Goal: Information Seeking & Learning: Learn about a topic

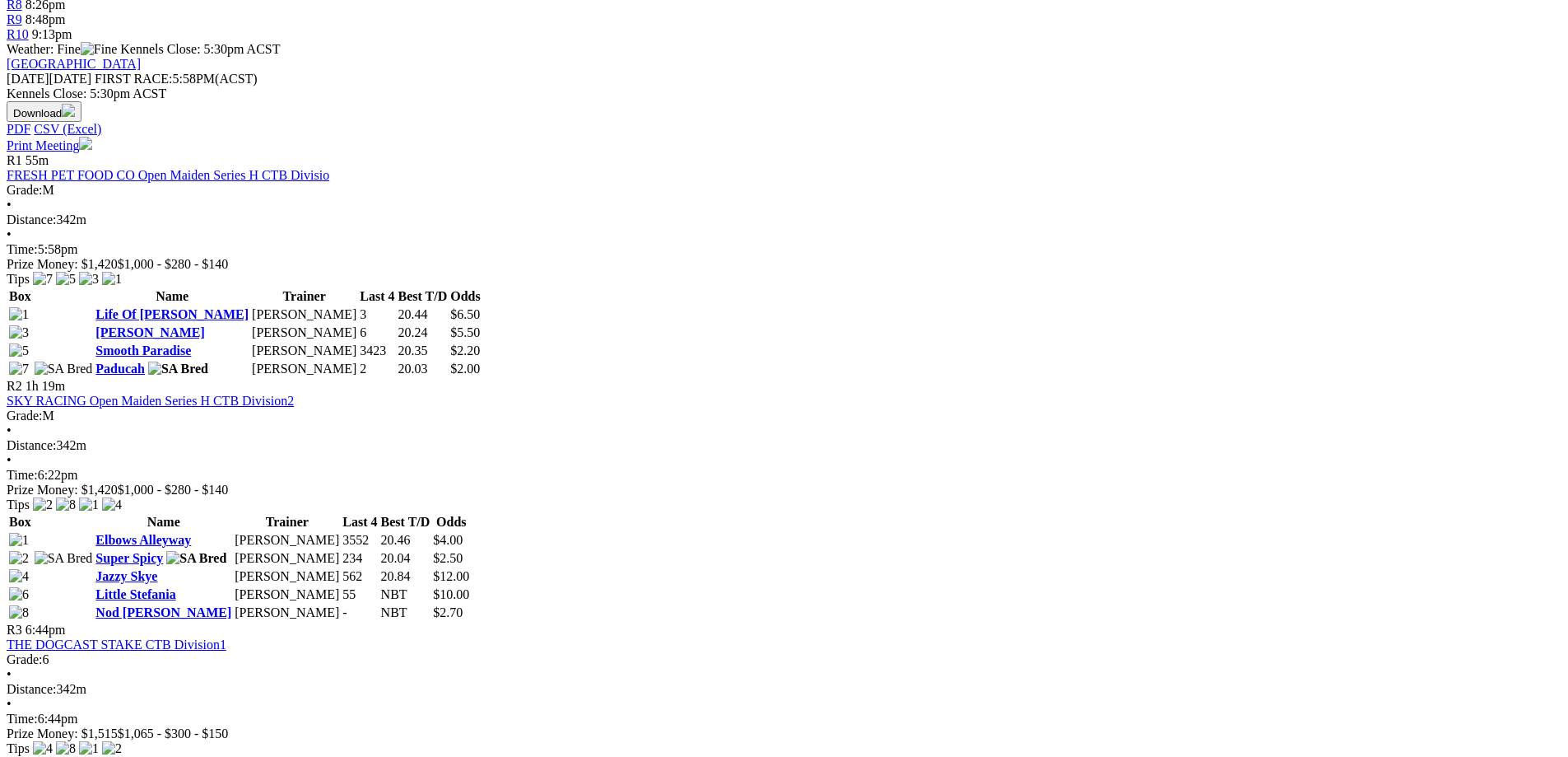
scroll to position [683, 0]
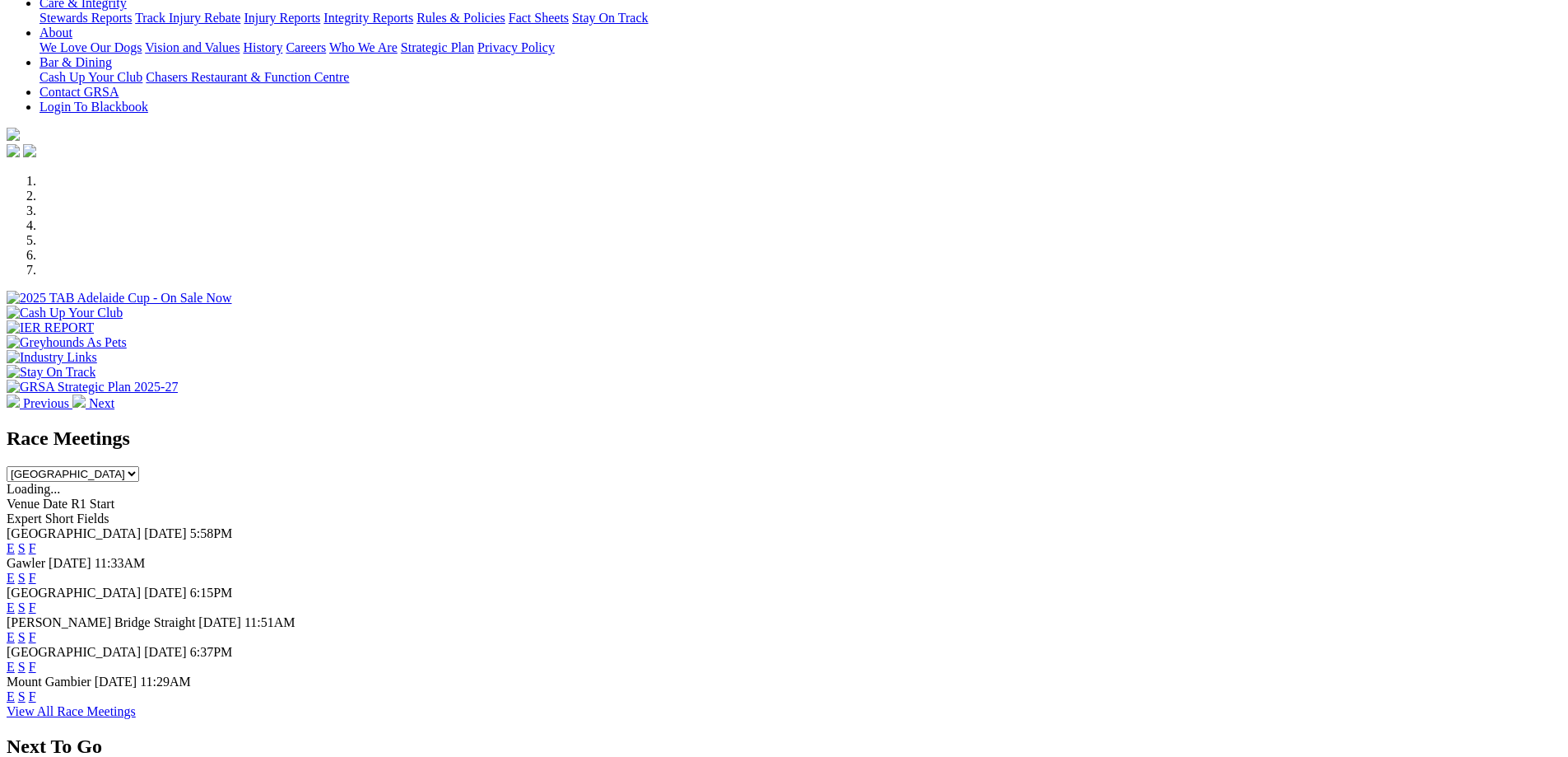
scroll to position [352, 0]
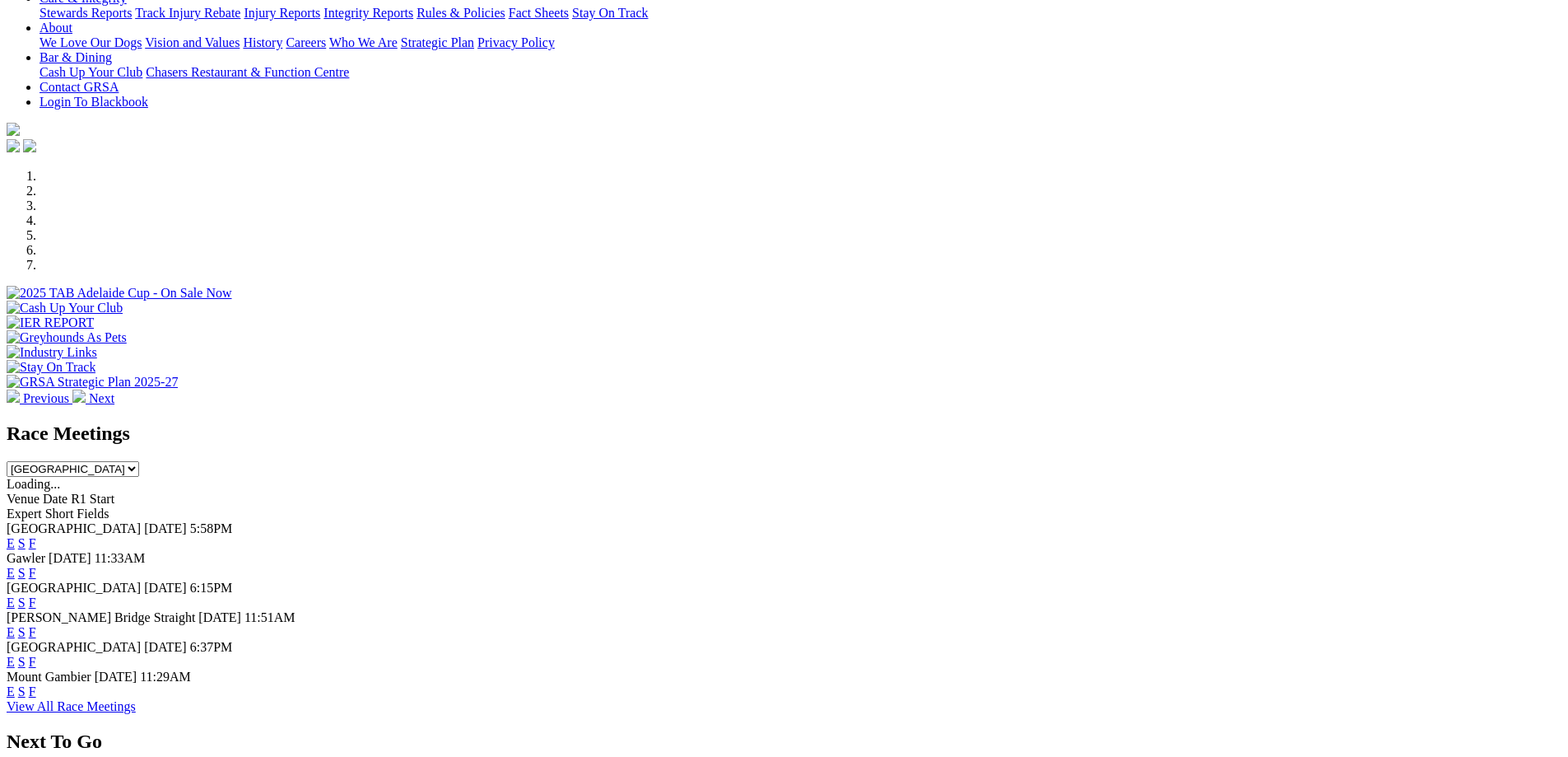
click at [36, 536] on link "F" at bounding box center [33, 543] width 7 height 14
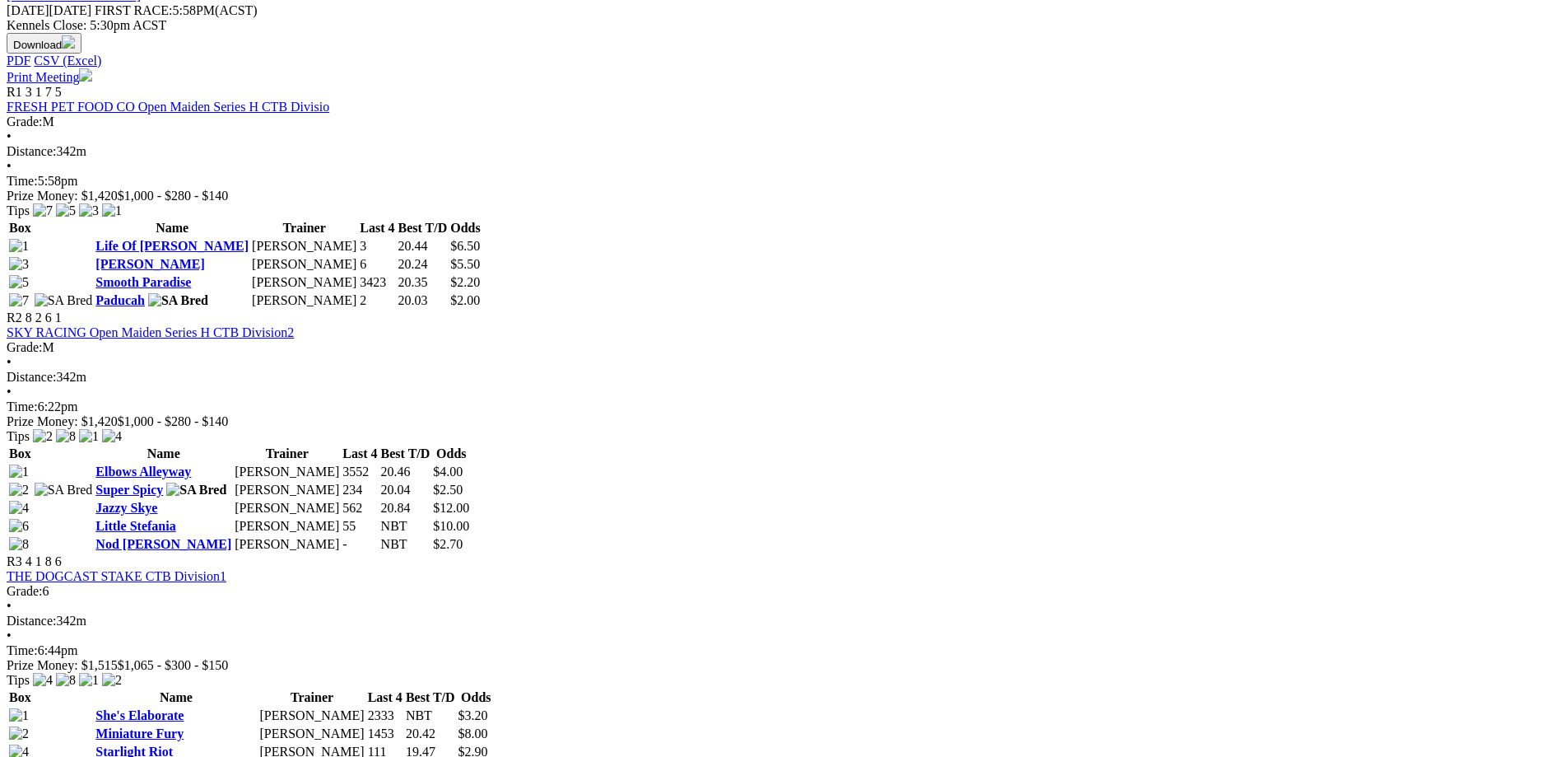
scroll to position [749, 0]
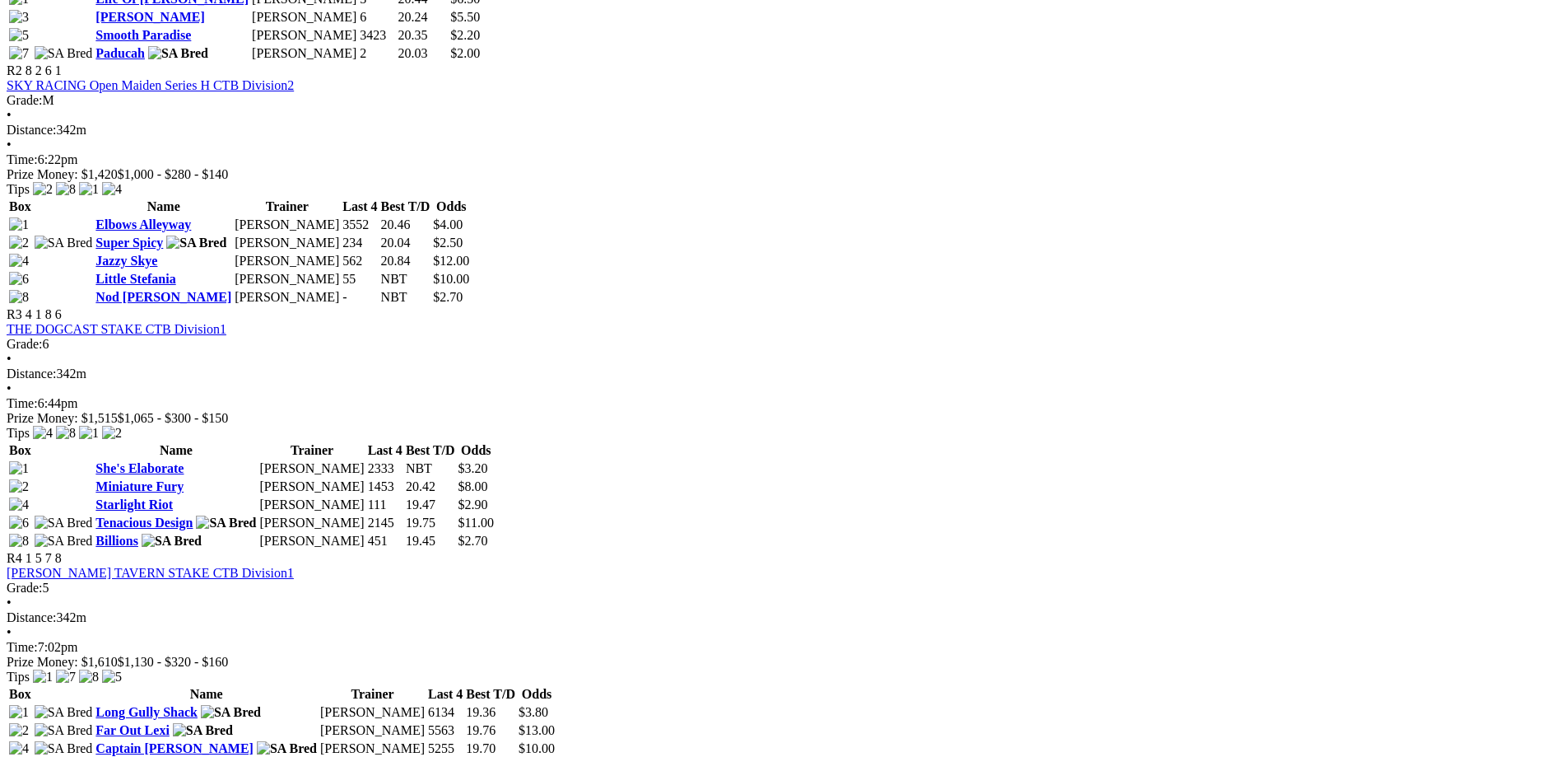
scroll to position [996, 0]
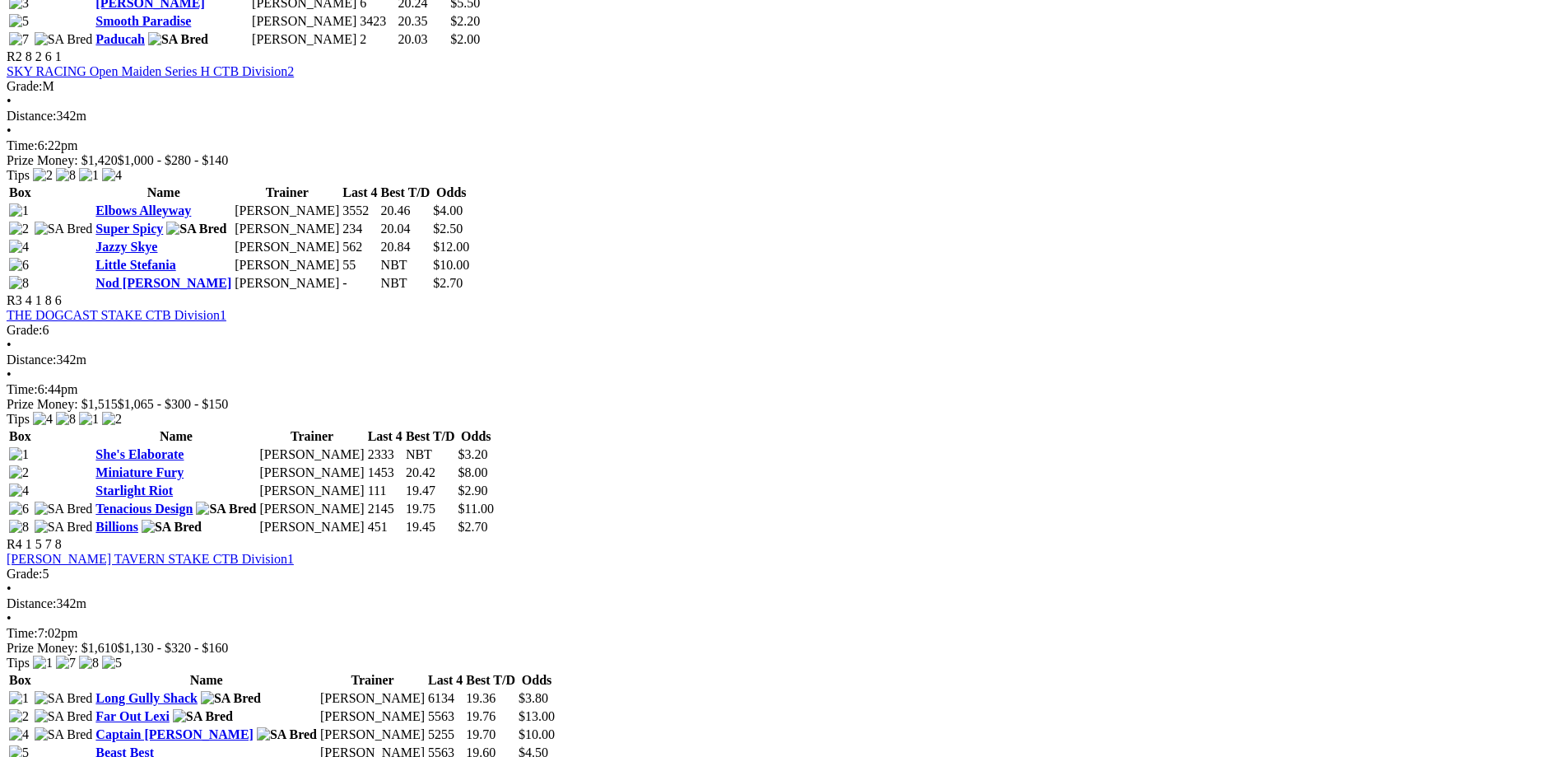
scroll to position [1014, 0]
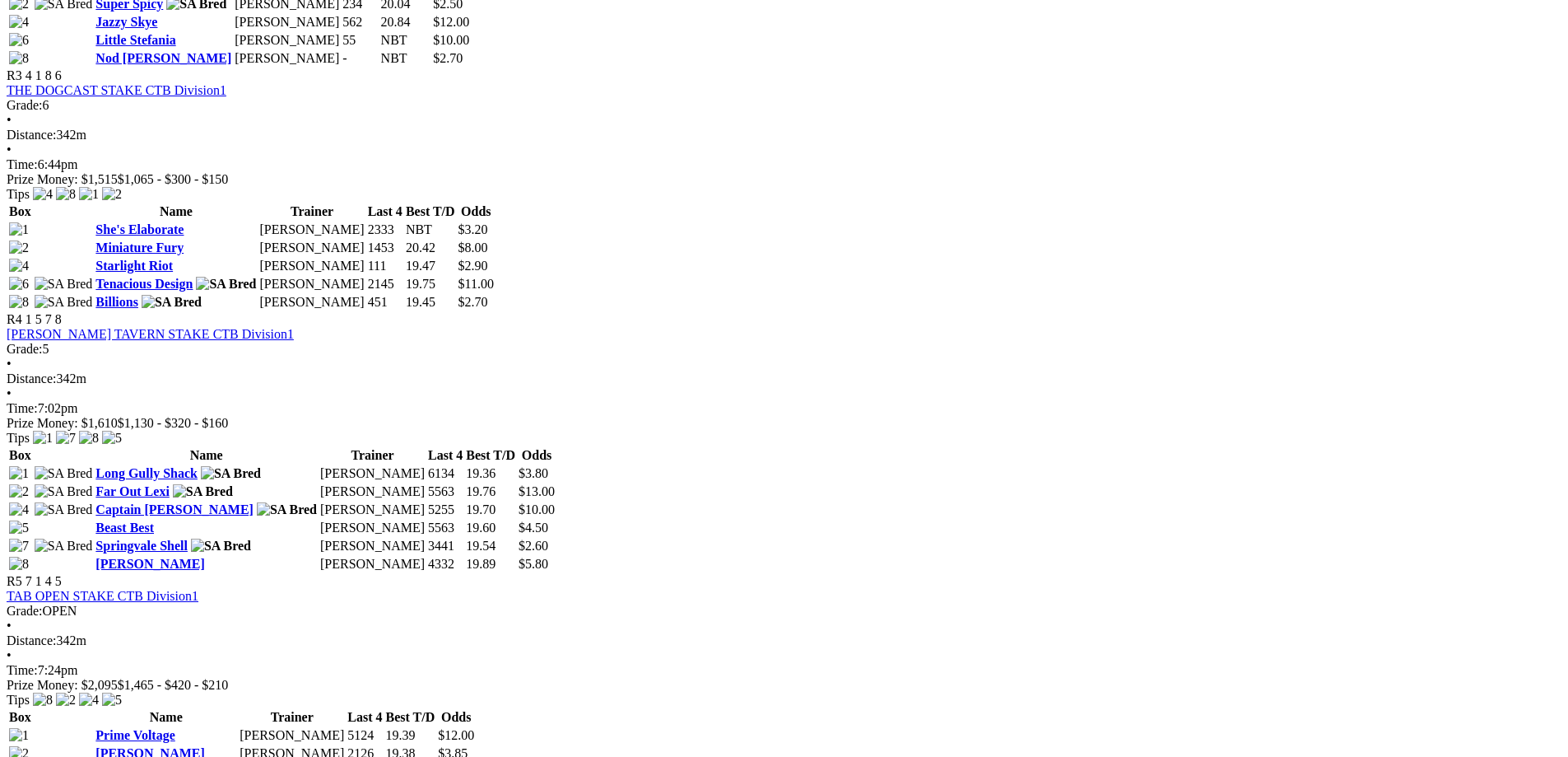
scroll to position [1249, 0]
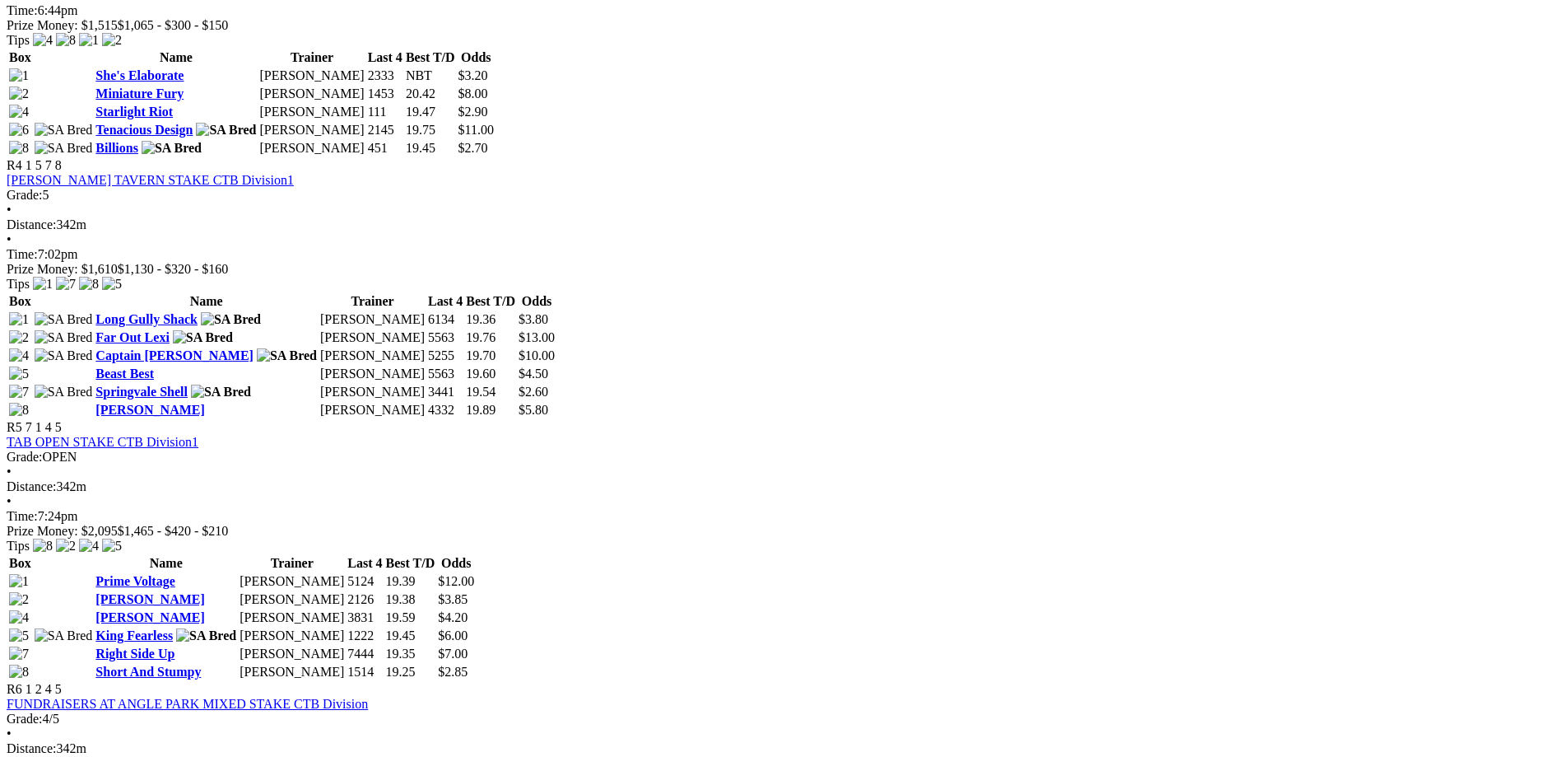
scroll to position [1424, 0]
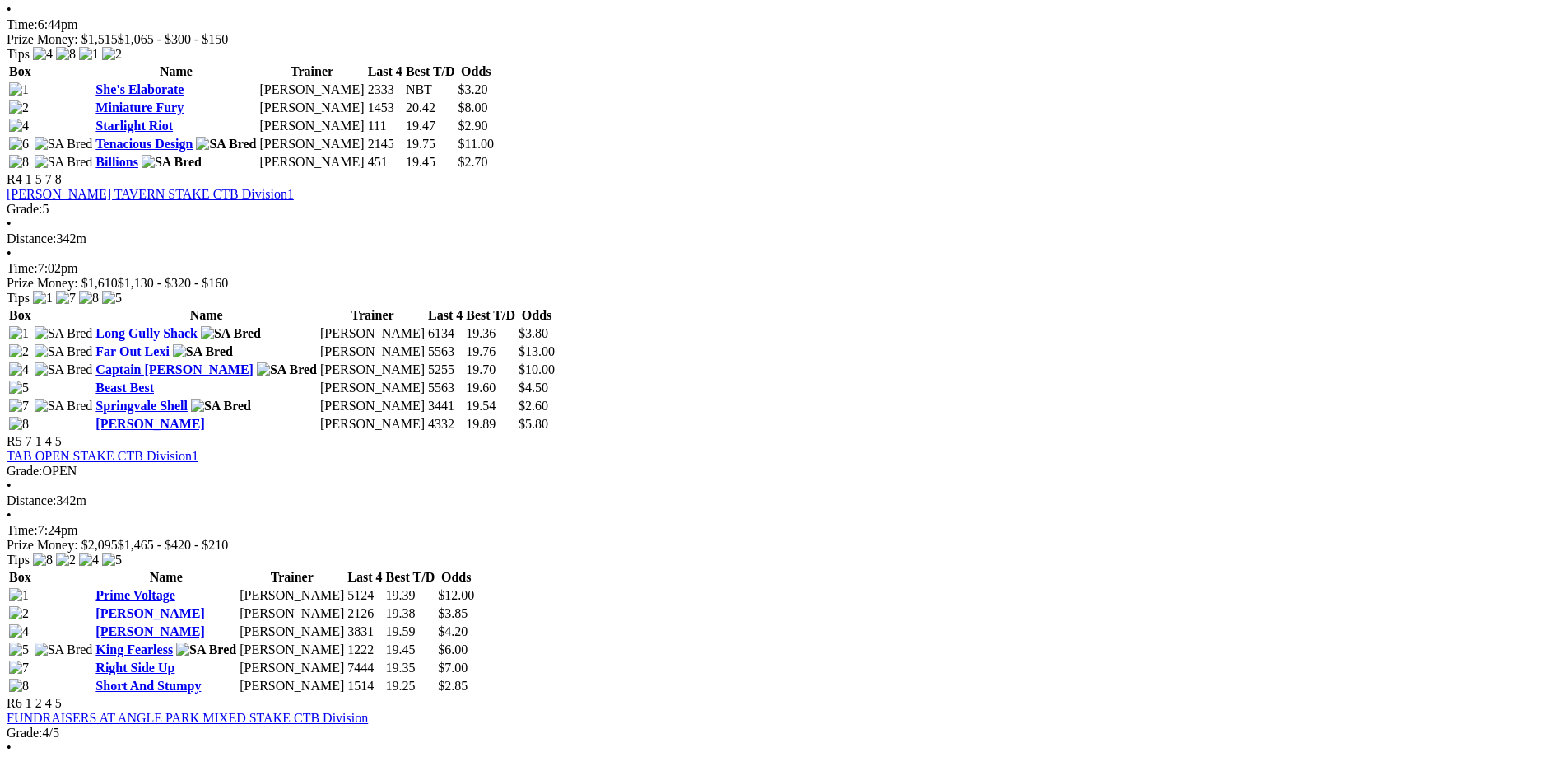
scroll to position [1400, 0]
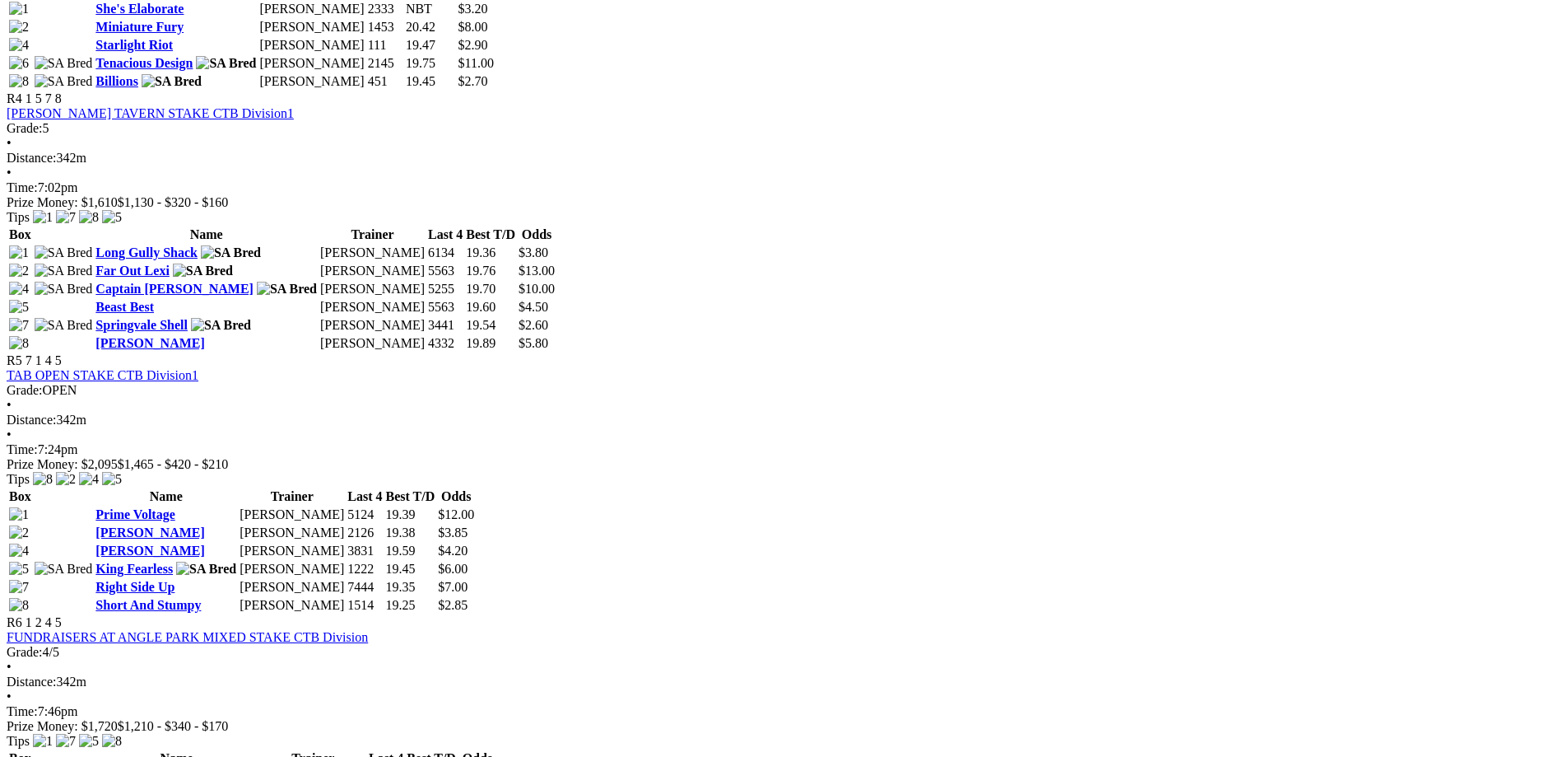
scroll to position [1459, 0]
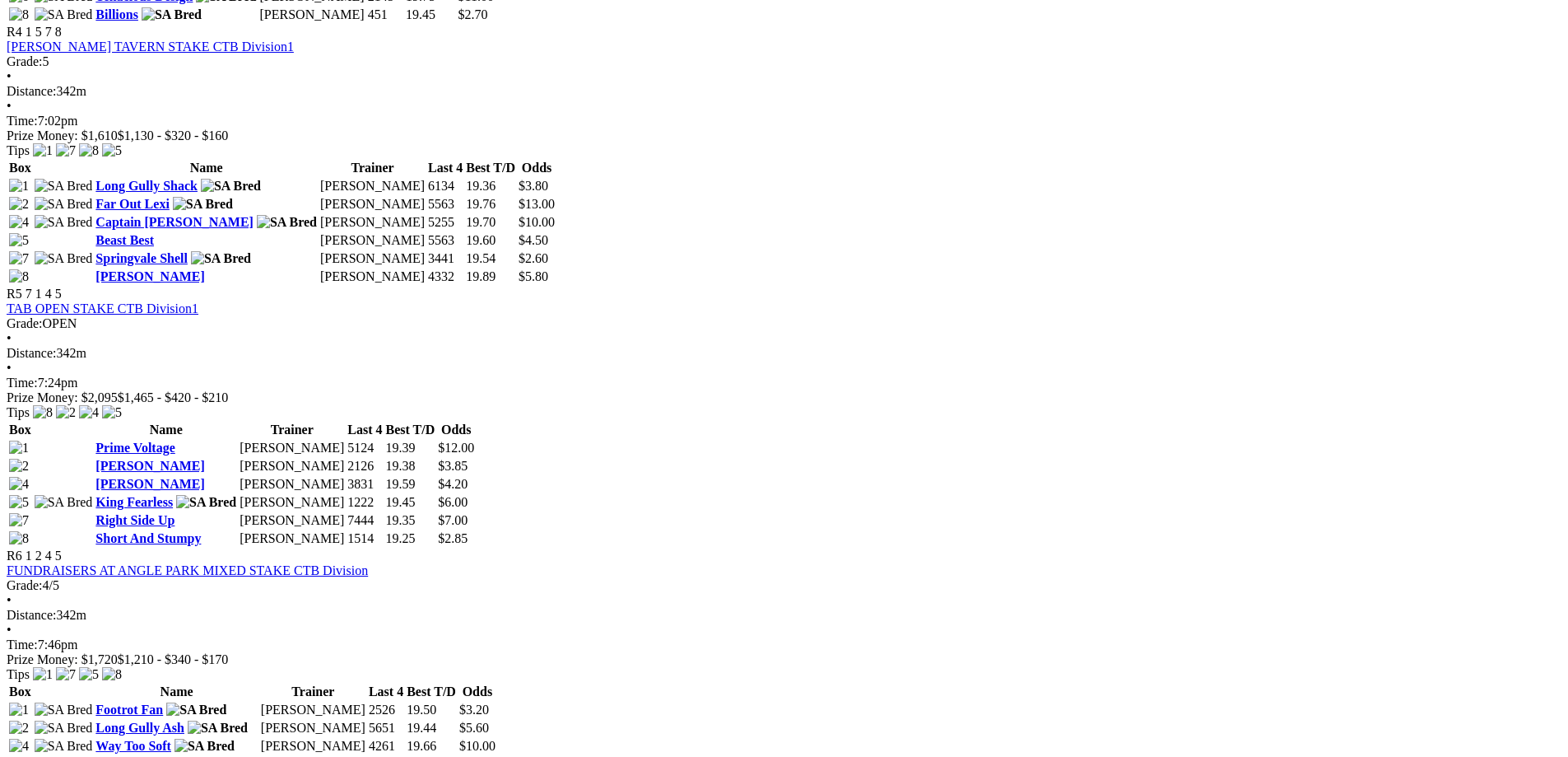
scroll to position [1536, 0]
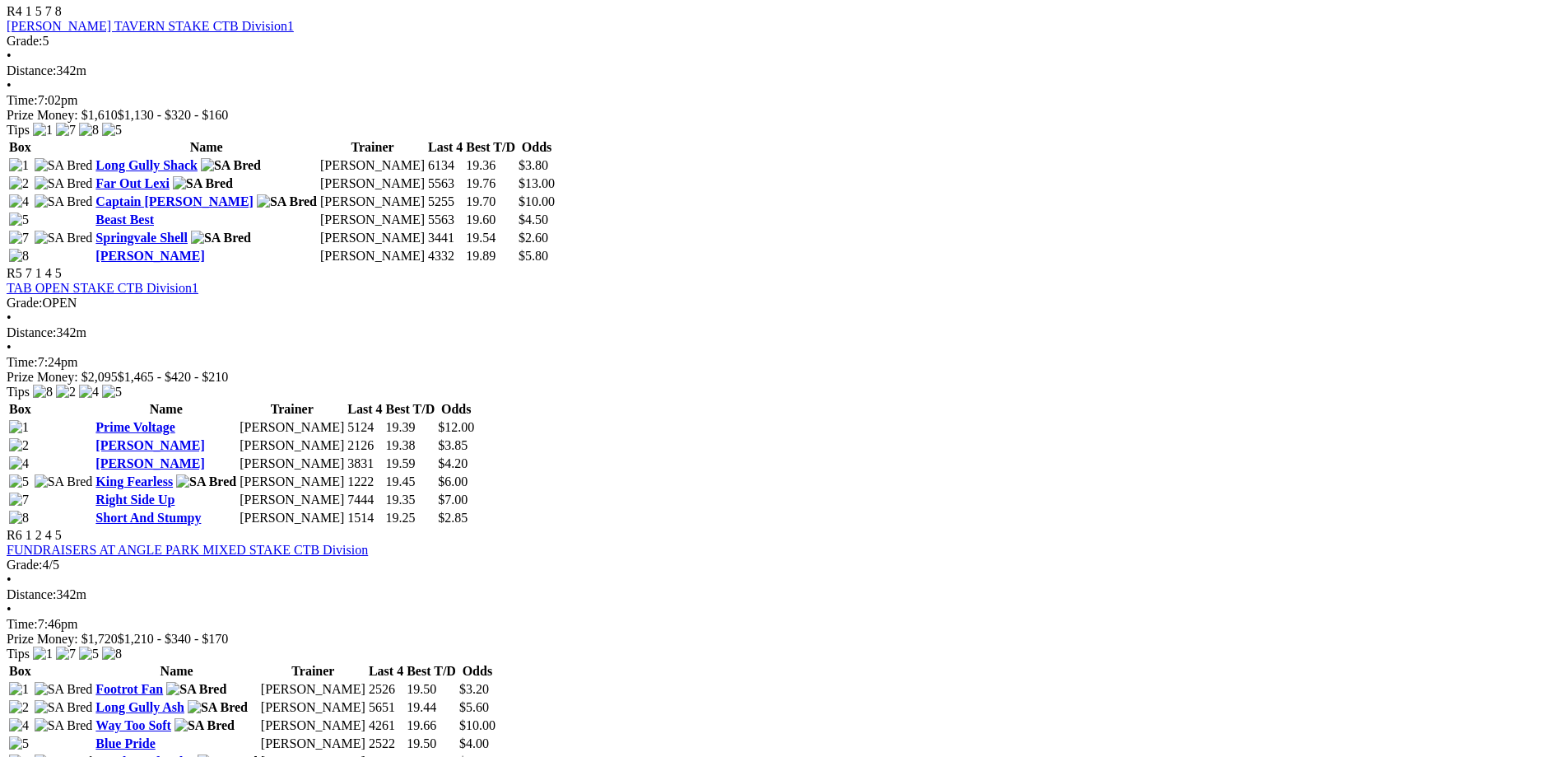
scroll to position [1557, 0]
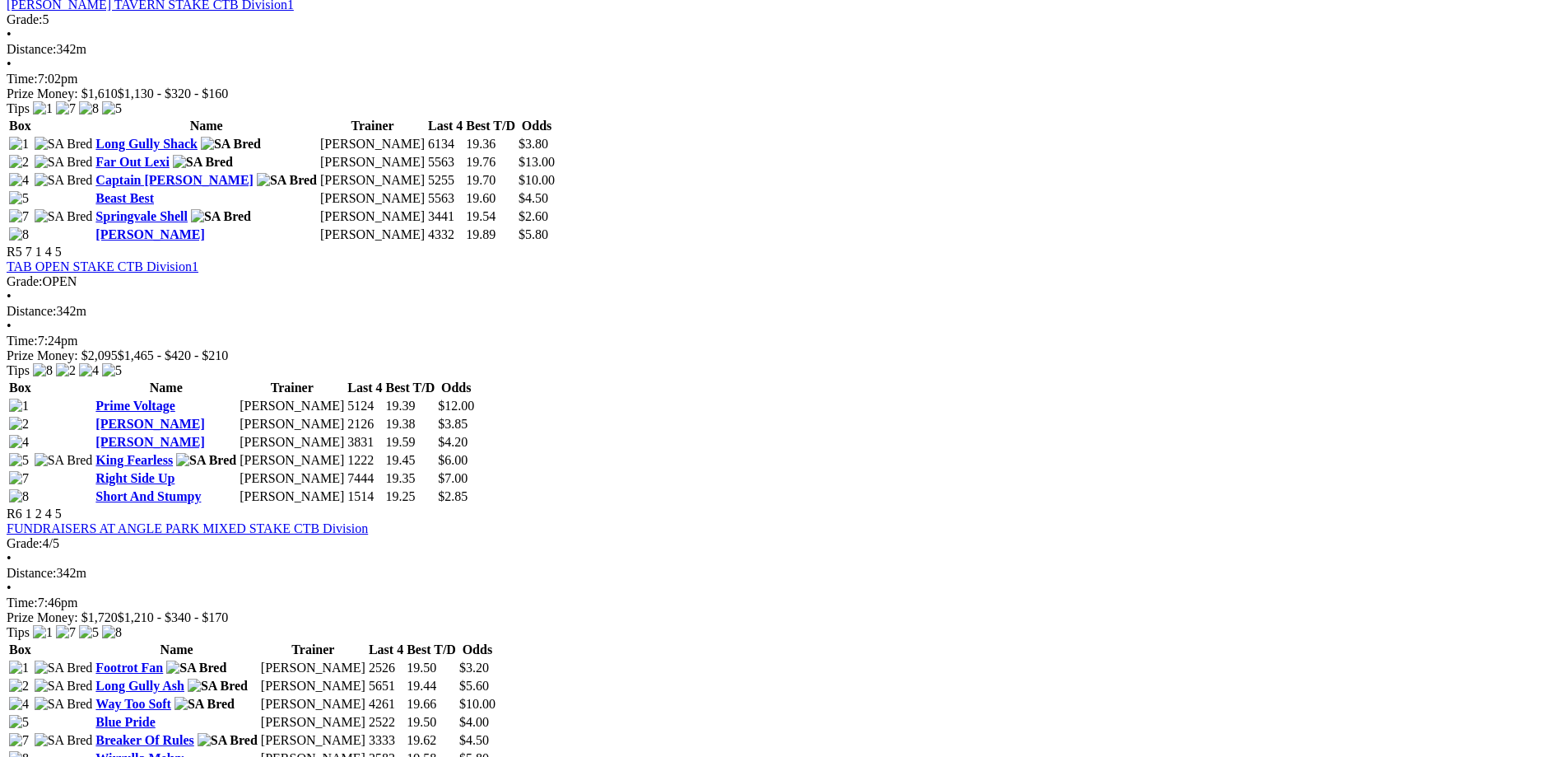
scroll to position [1581, 0]
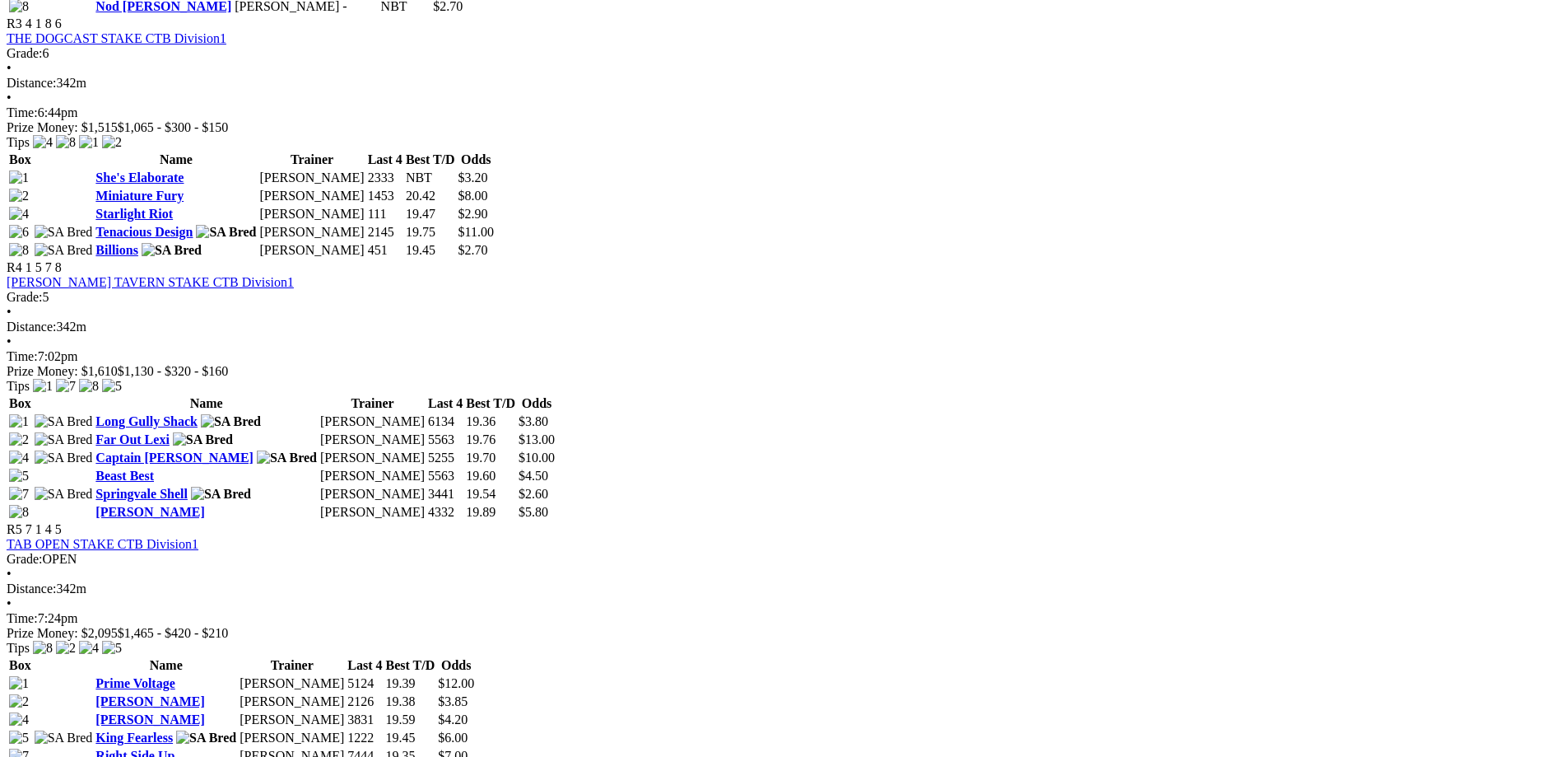
scroll to position [1624, 0]
